Goal: Task Accomplishment & Management: Manage account settings

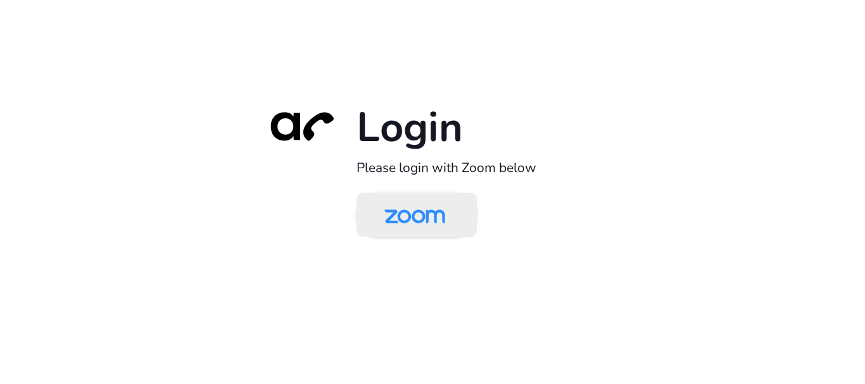
click at [451, 222] on img at bounding box center [414, 216] width 87 height 41
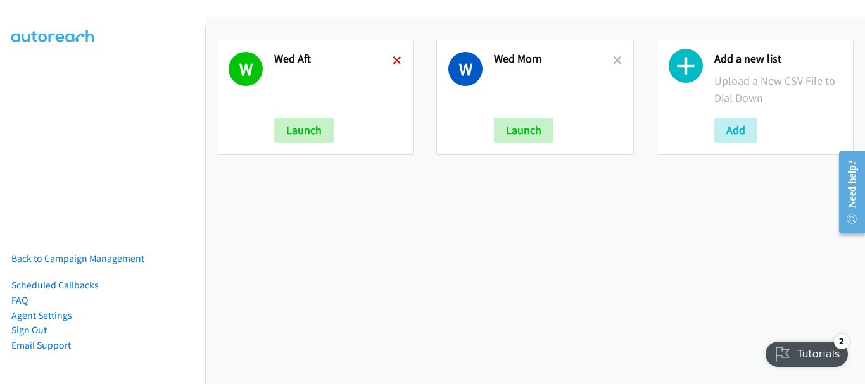
click at [398, 58] on icon at bounding box center [397, 61] width 9 height 9
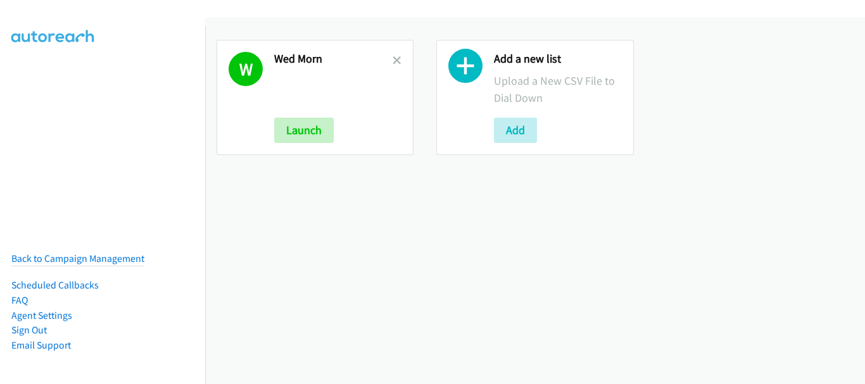
click at [398, 58] on icon at bounding box center [397, 61] width 9 height 9
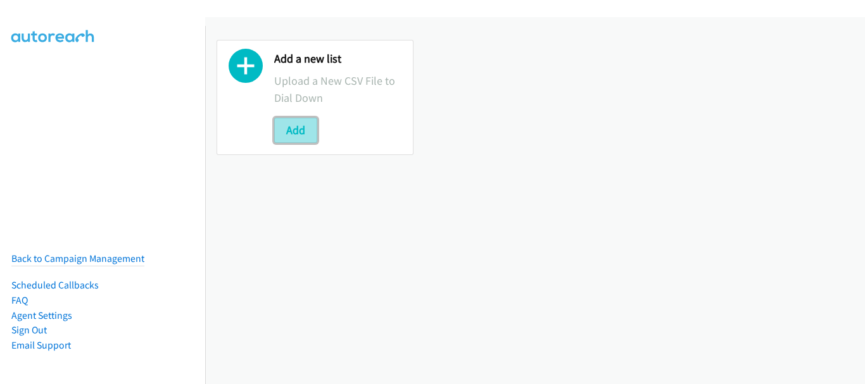
click at [310, 134] on button "Add" at bounding box center [295, 130] width 43 height 25
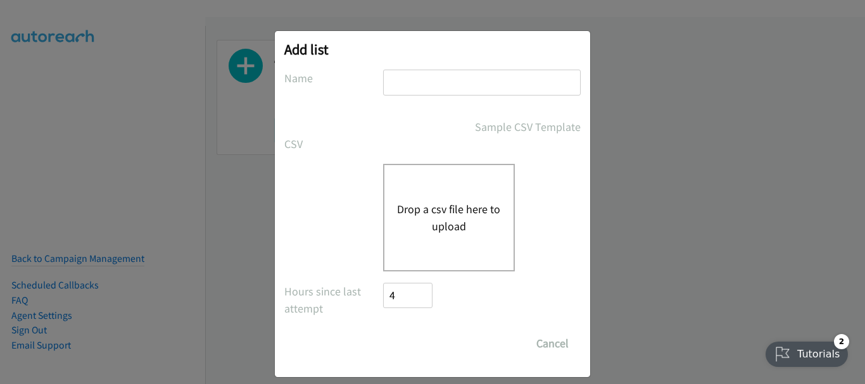
click at [399, 98] on div at bounding box center [482, 88] width 198 height 37
click at [399, 90] on input "text" at bounding box center [482, 83] width 198 height 26
type input "H"
type input "Thurs morn"
click at [467, 220] on button "Drop a csv file here to upload" at bounding box center [449, 218] width 104 height 34
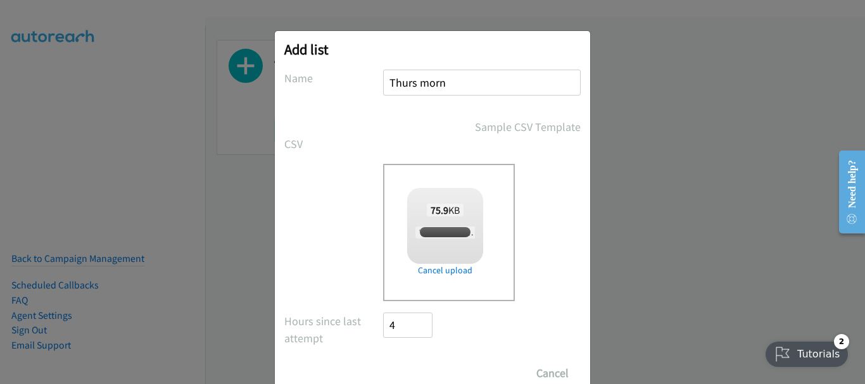
checkbox input "true"
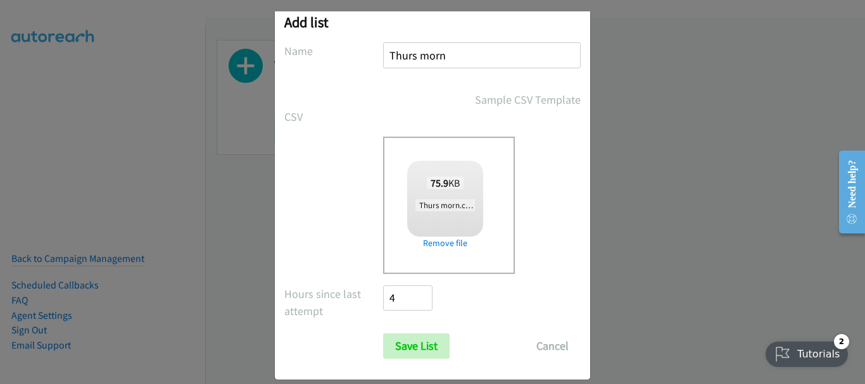
scroll to position [42, 0]
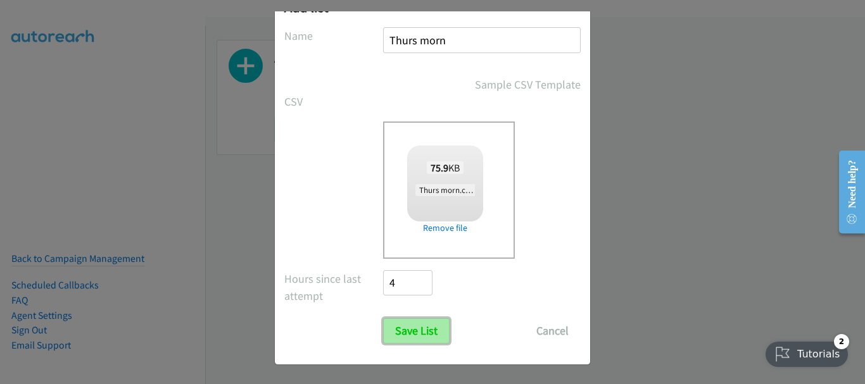
click at [415, 331] on input "Save List" at bounding box center [416, 331] width 66 height 25
